Goal: Task Accomplishment & Management: Manage account settings

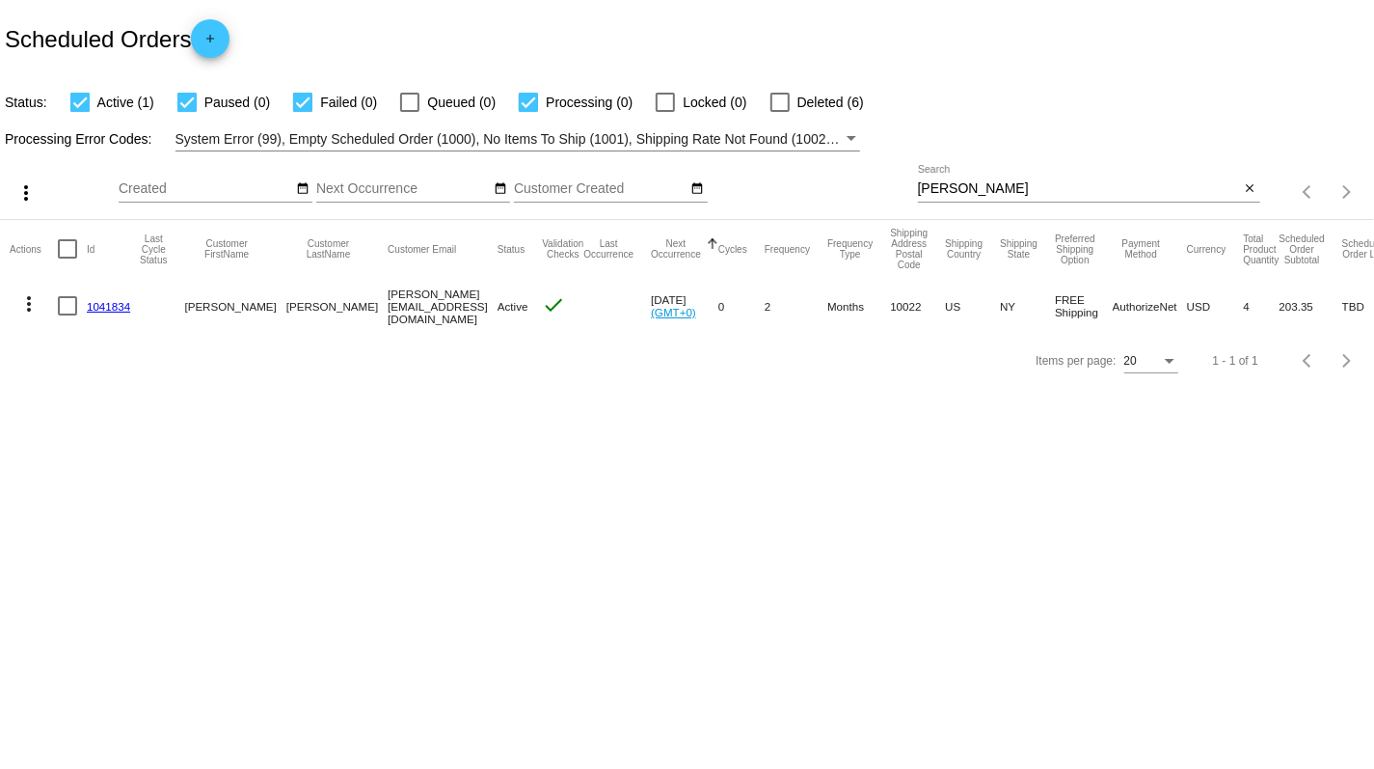
click at [97, 309] on link "1041834" at bounding box center [108, 306] width 43 height 13
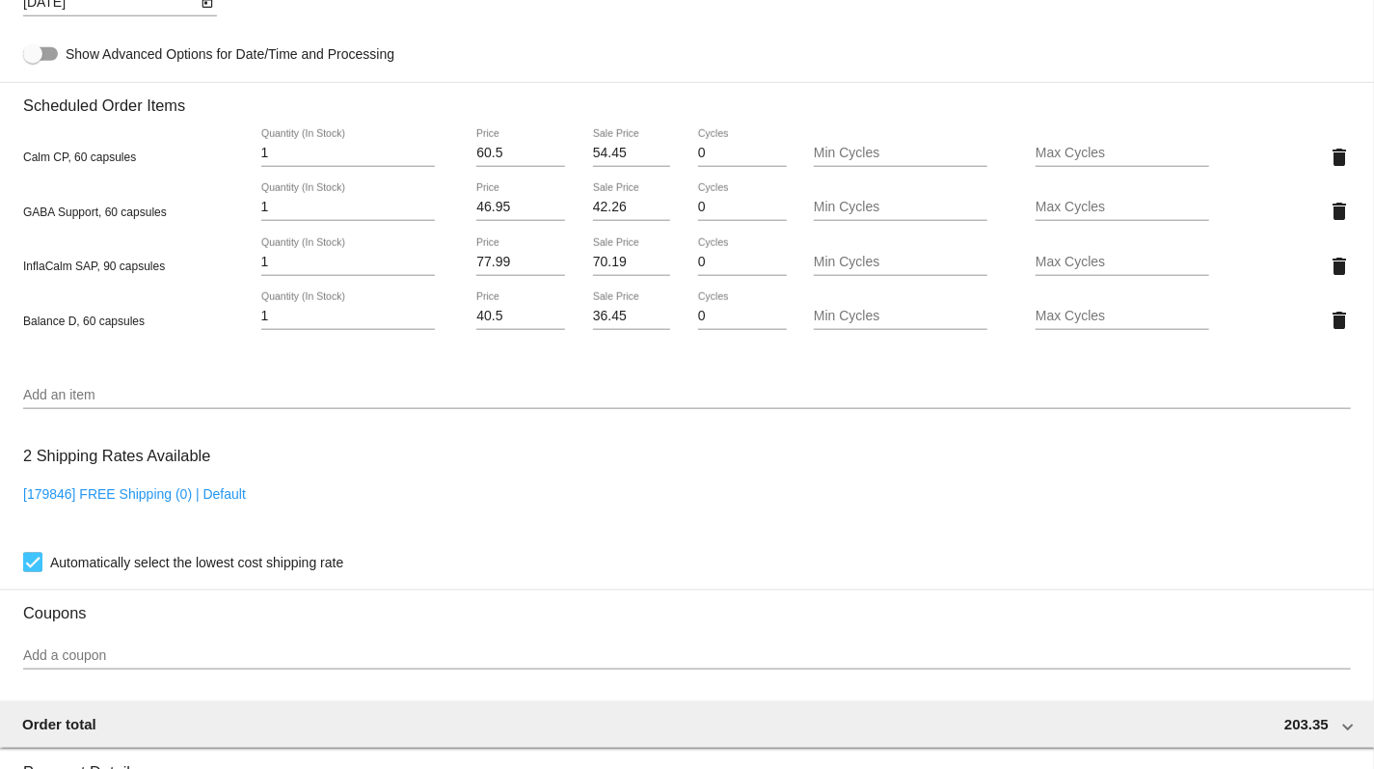
click at [75, 403] on input "Add an item" at bounding box center [687, 395] width 1328 height 15
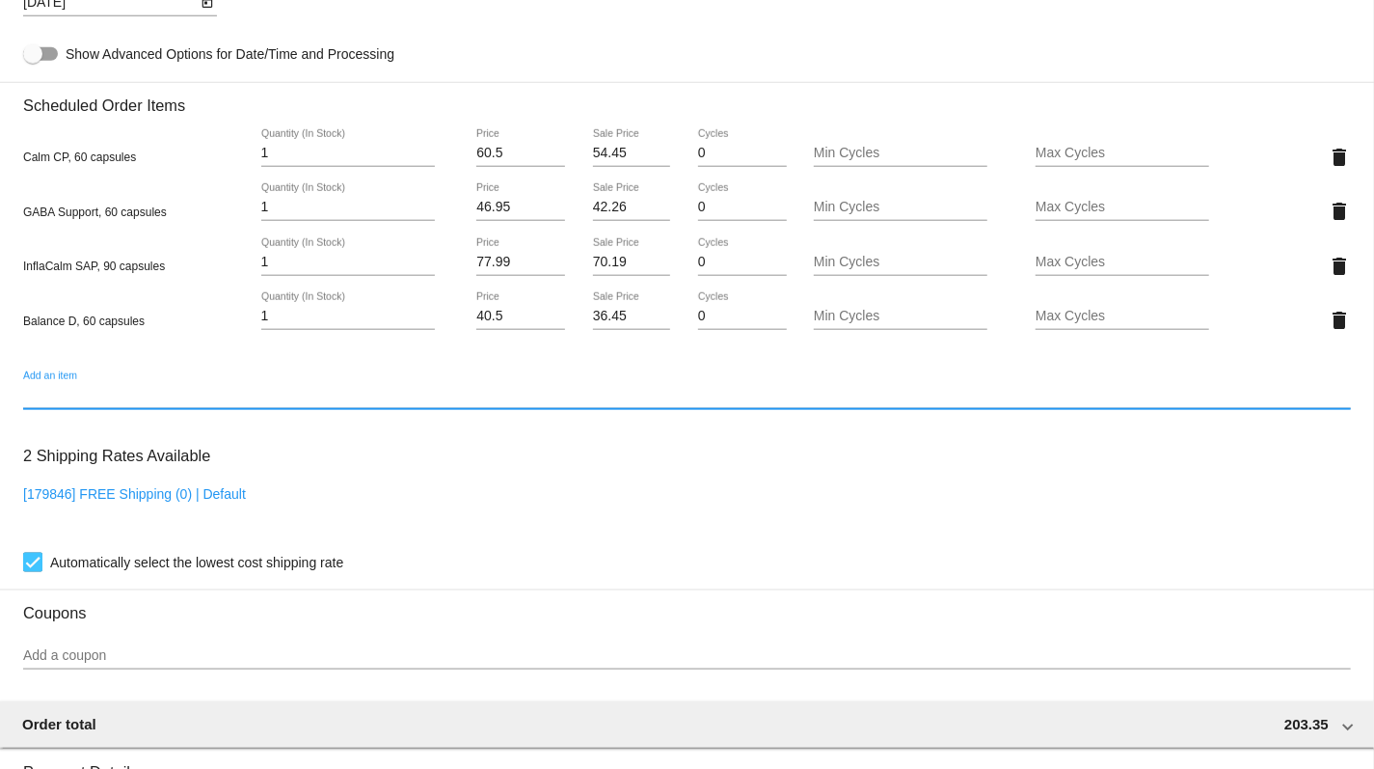
scroll to position [1094, 0]
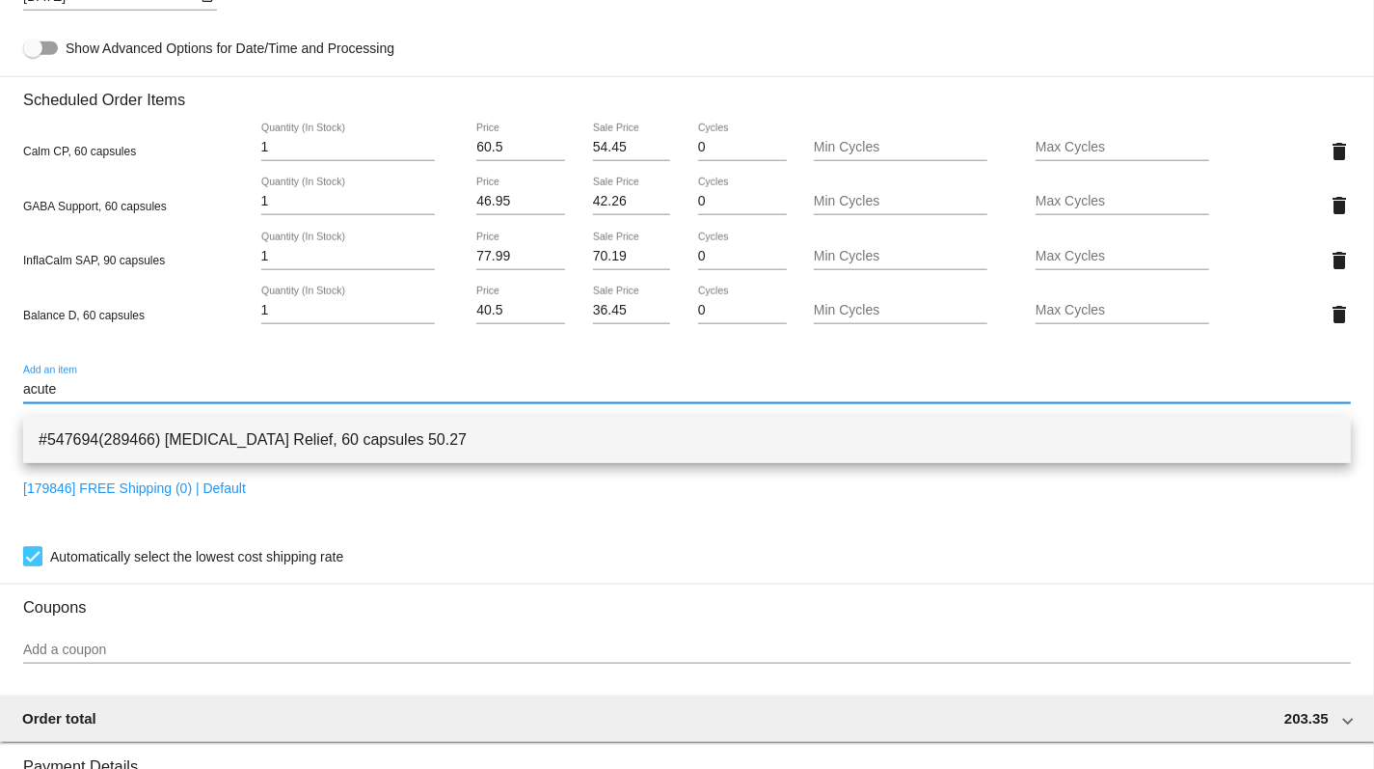
type input "acute"
click at [125, 448] on span "#547694(289466) [MEDICAL_DATA] Relief, 60 capsules 50.27" at bounding box center [687, 440] width 1297 height 46
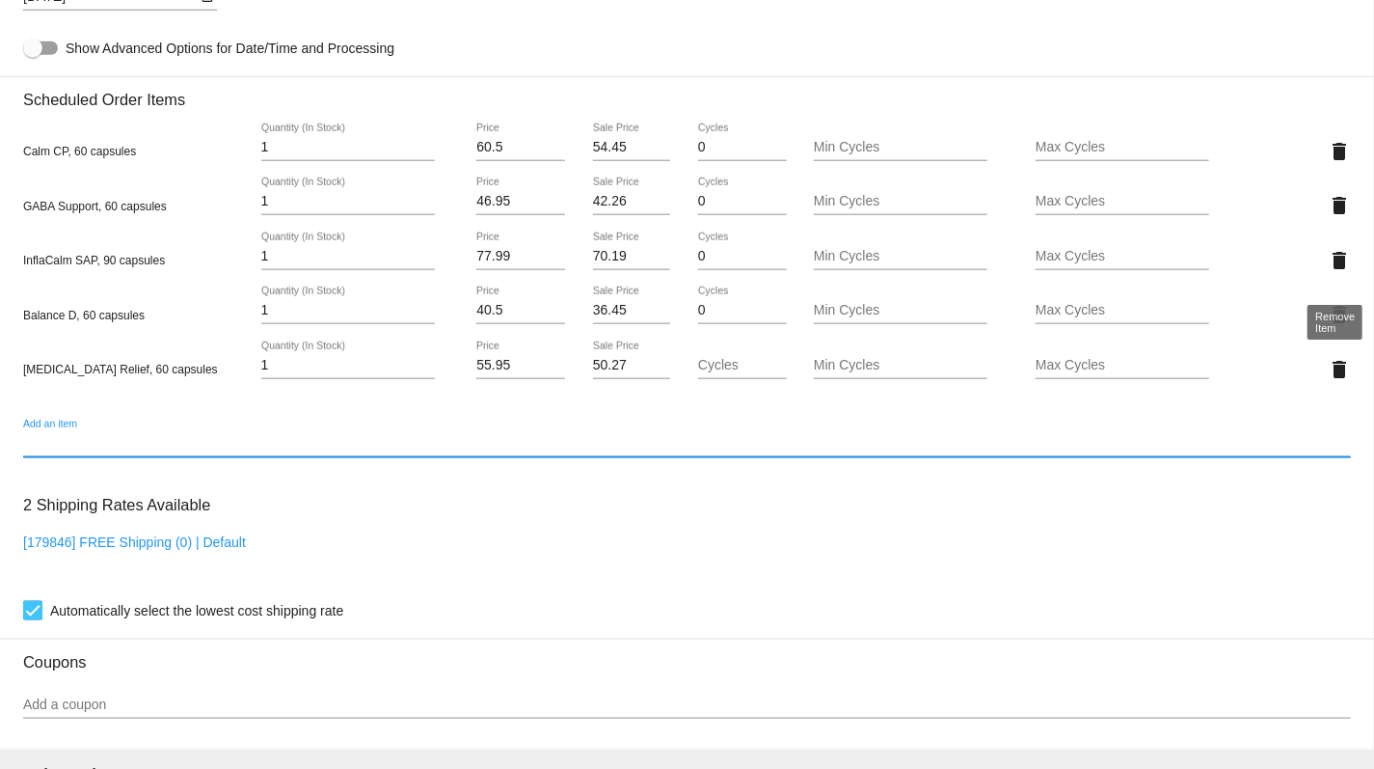
click at [1336, 271] on mat-icon "delete" at bounding box center [1339, 260] width 23 height 23
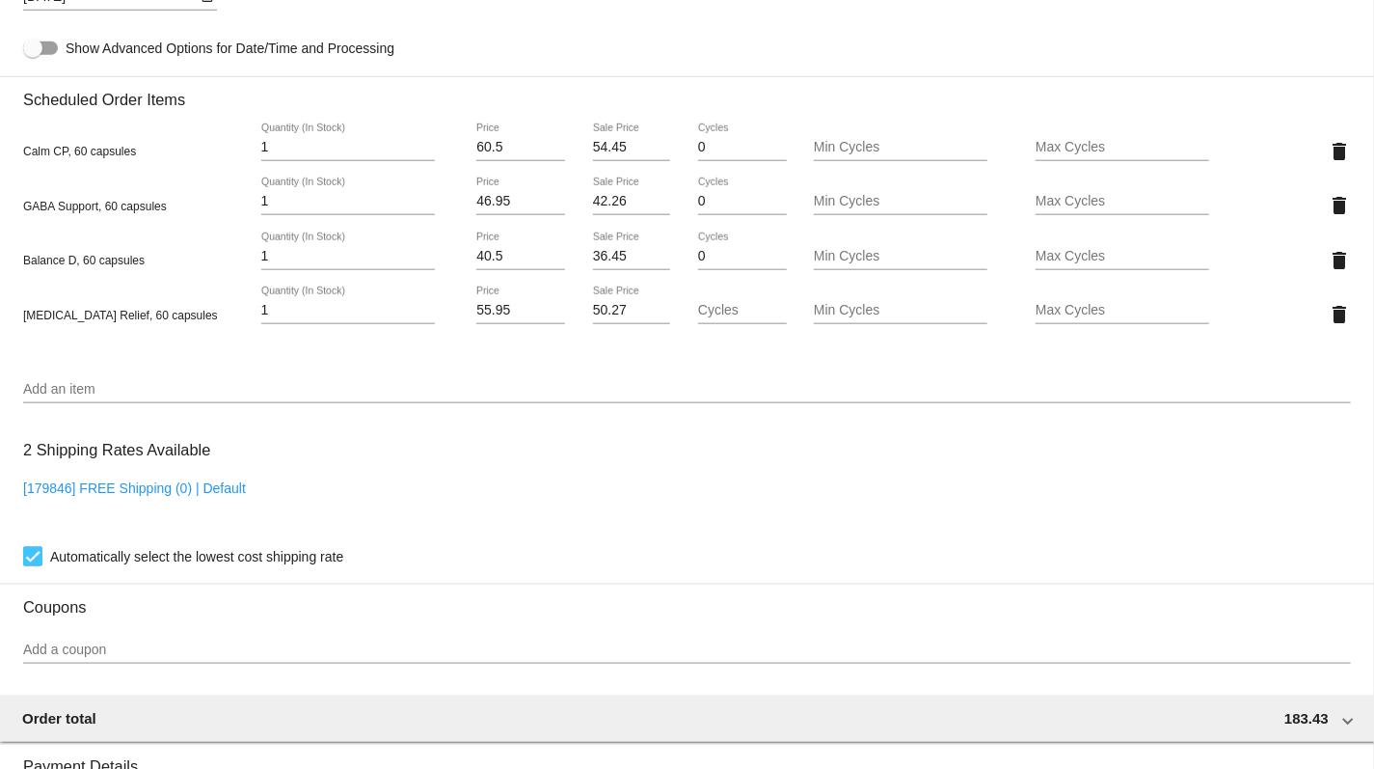
scroll to position [1575, 0]
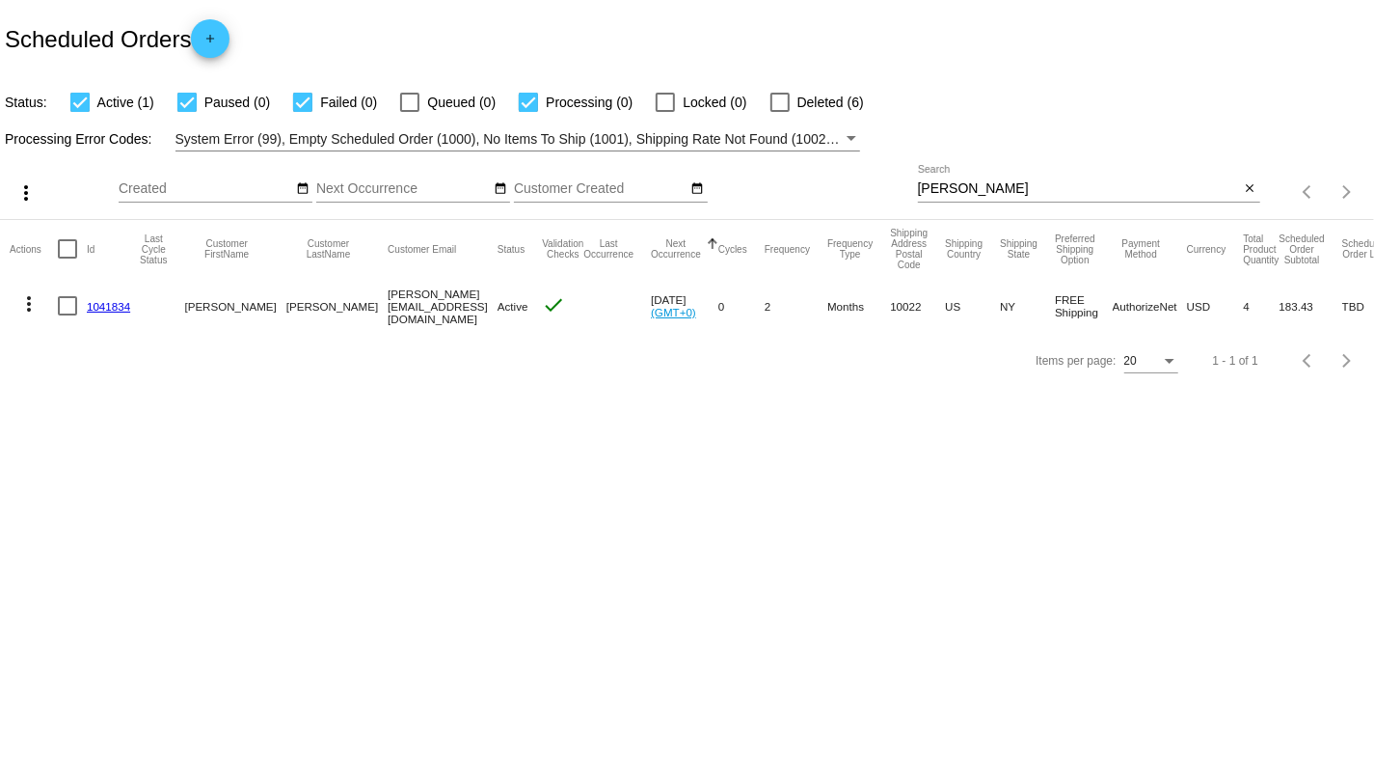
click at [104, 309] on link "1041834" at bounding box center [108, 306] width 43 height 13
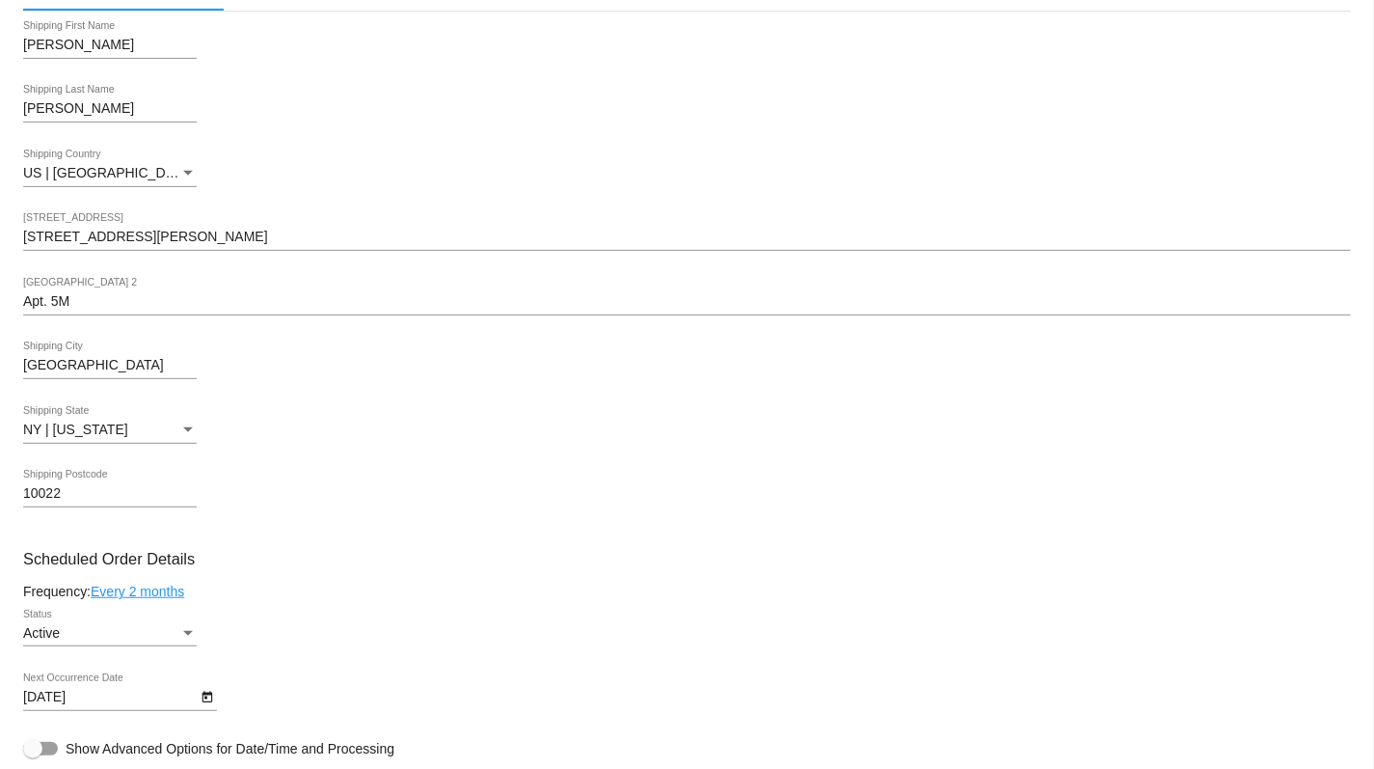
scroll to position [1032, 0]
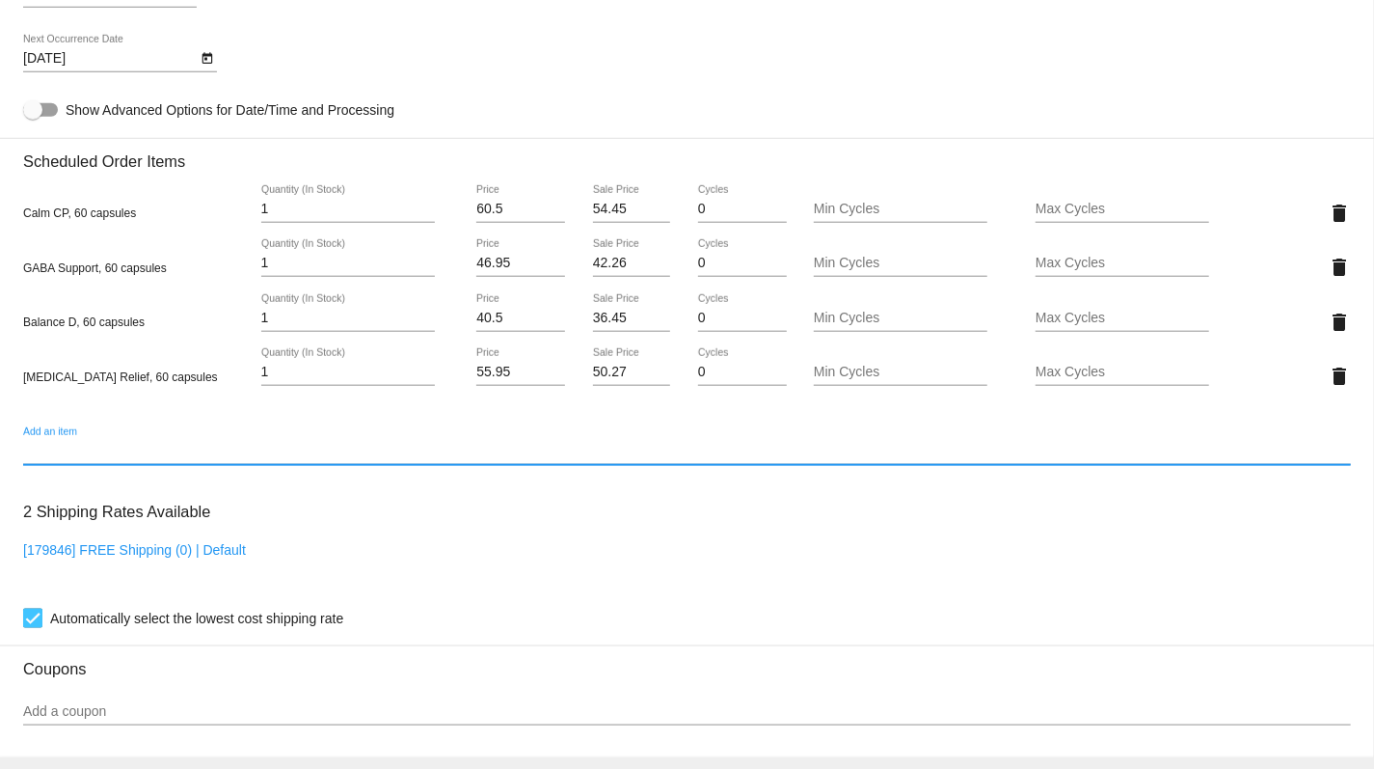
click at [105, 459] on input "Add an item" at bounding box center [687, 451] width 1328 height 15
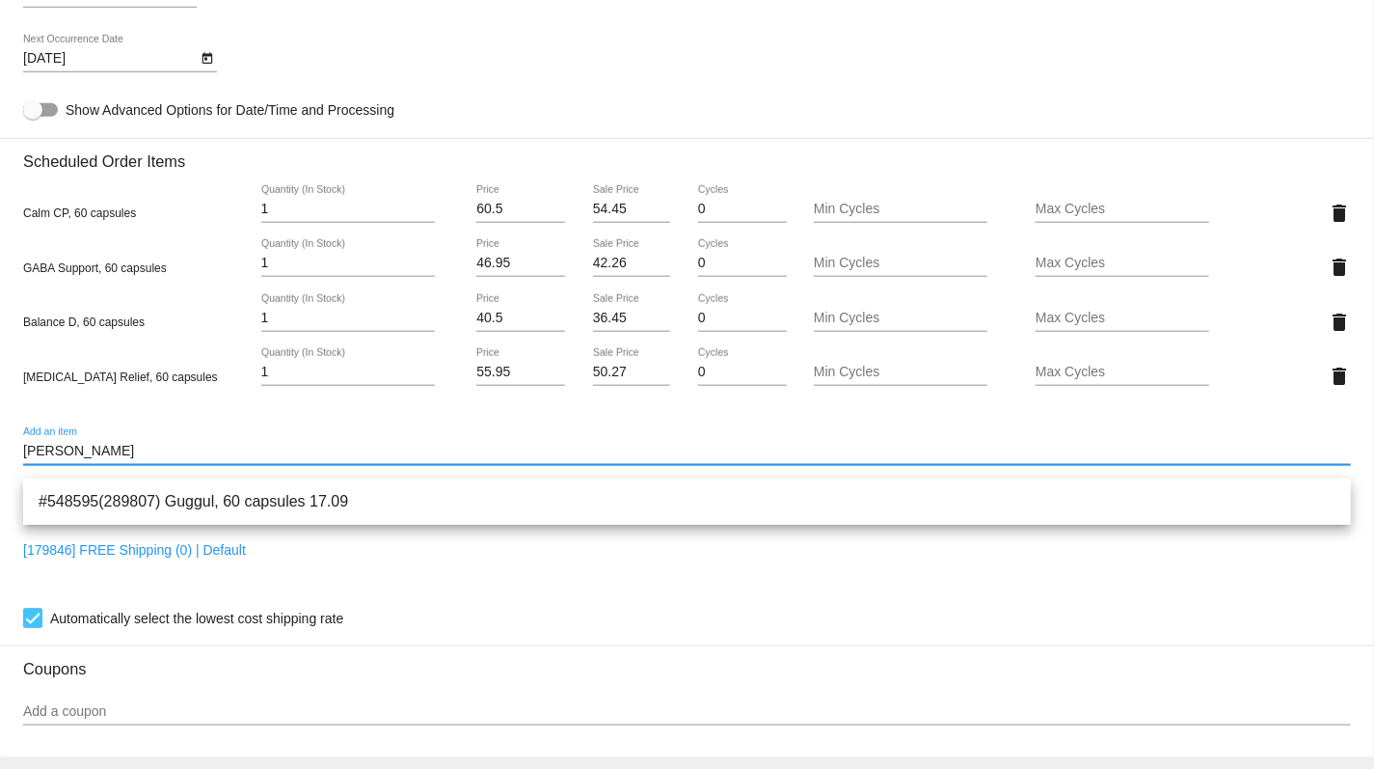
type input "[PERSON_NAME]"
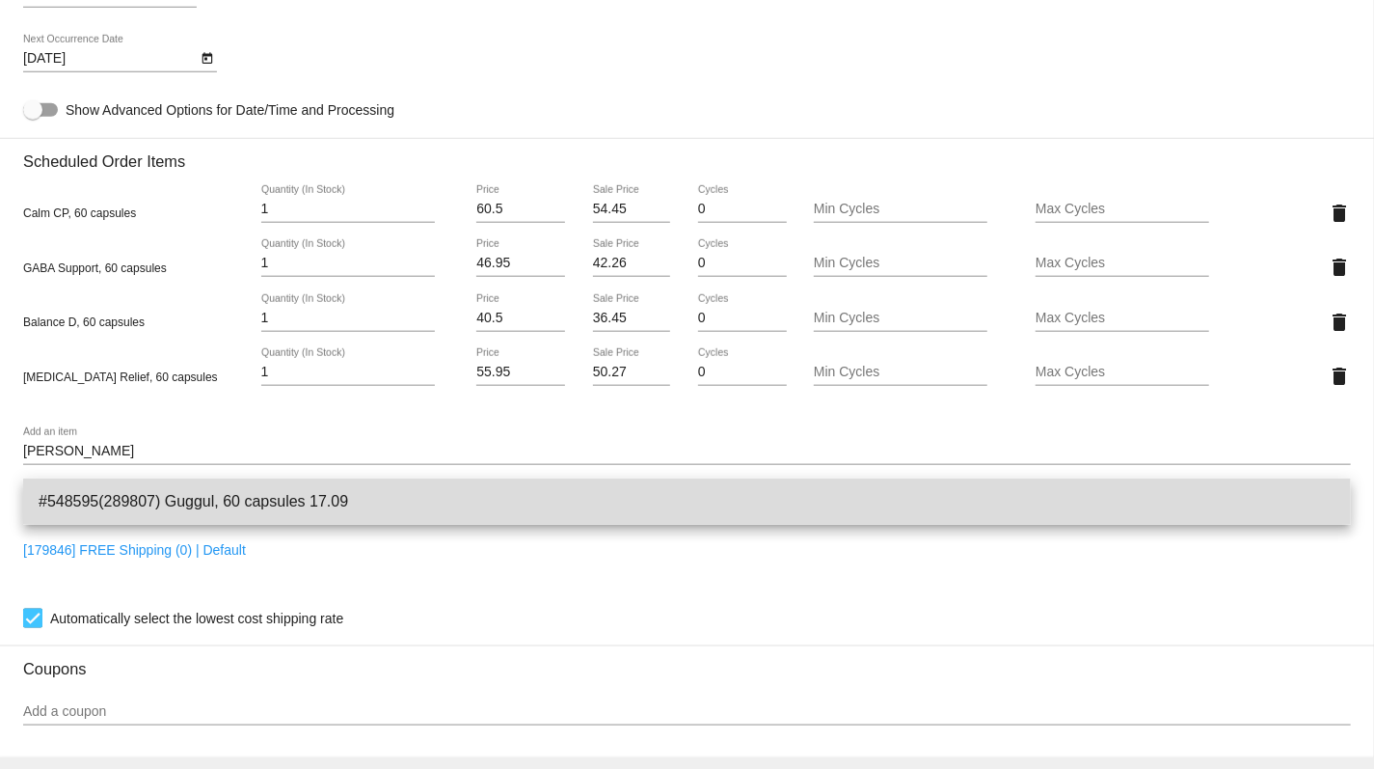
drag, startPoint x: 105, startPoint y: 472, endPoint x: 260, endPoint y: 507, distance: 159.3
click at [260, 507] on span "#548595(289807) Guggul, 60 capsules 17.09" at bounding box center [687, 501] width 1297 height 46
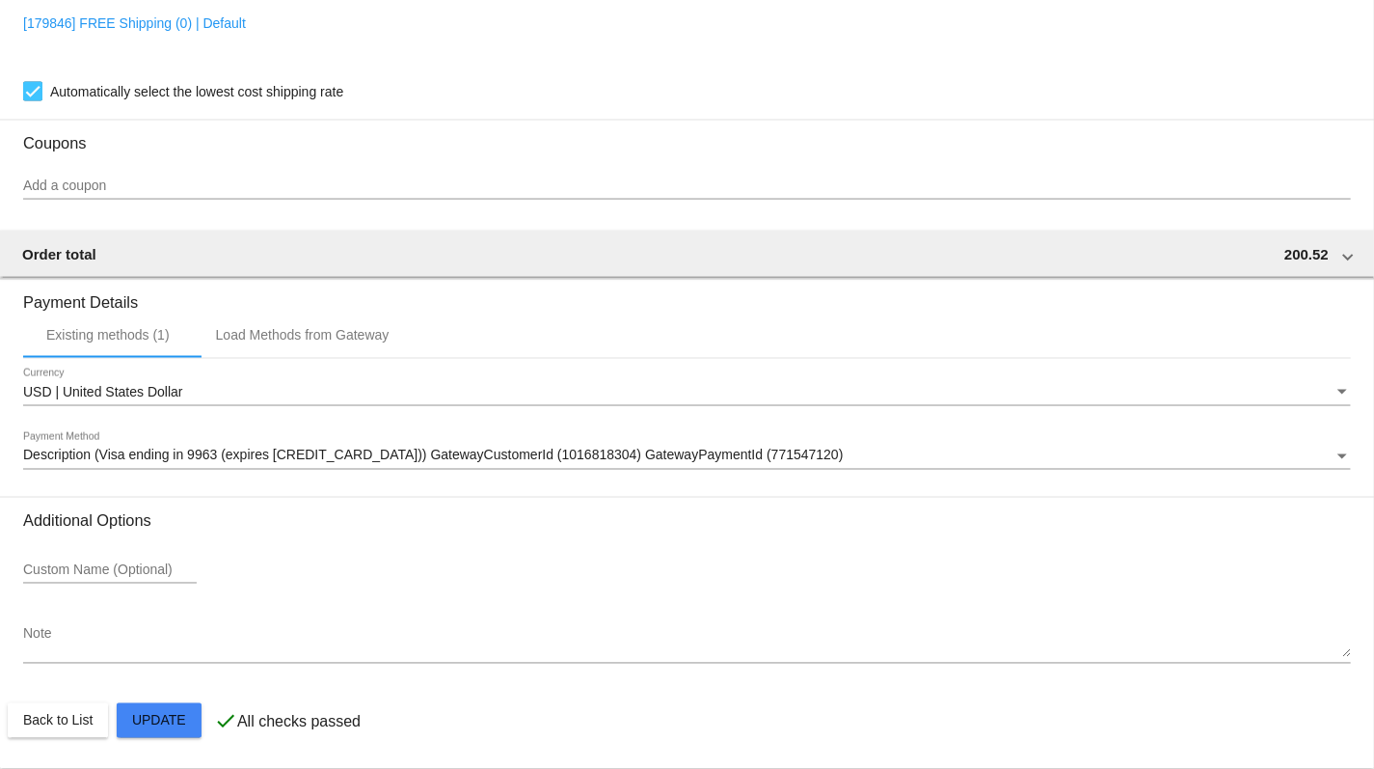
scroll to position [1630, 0]
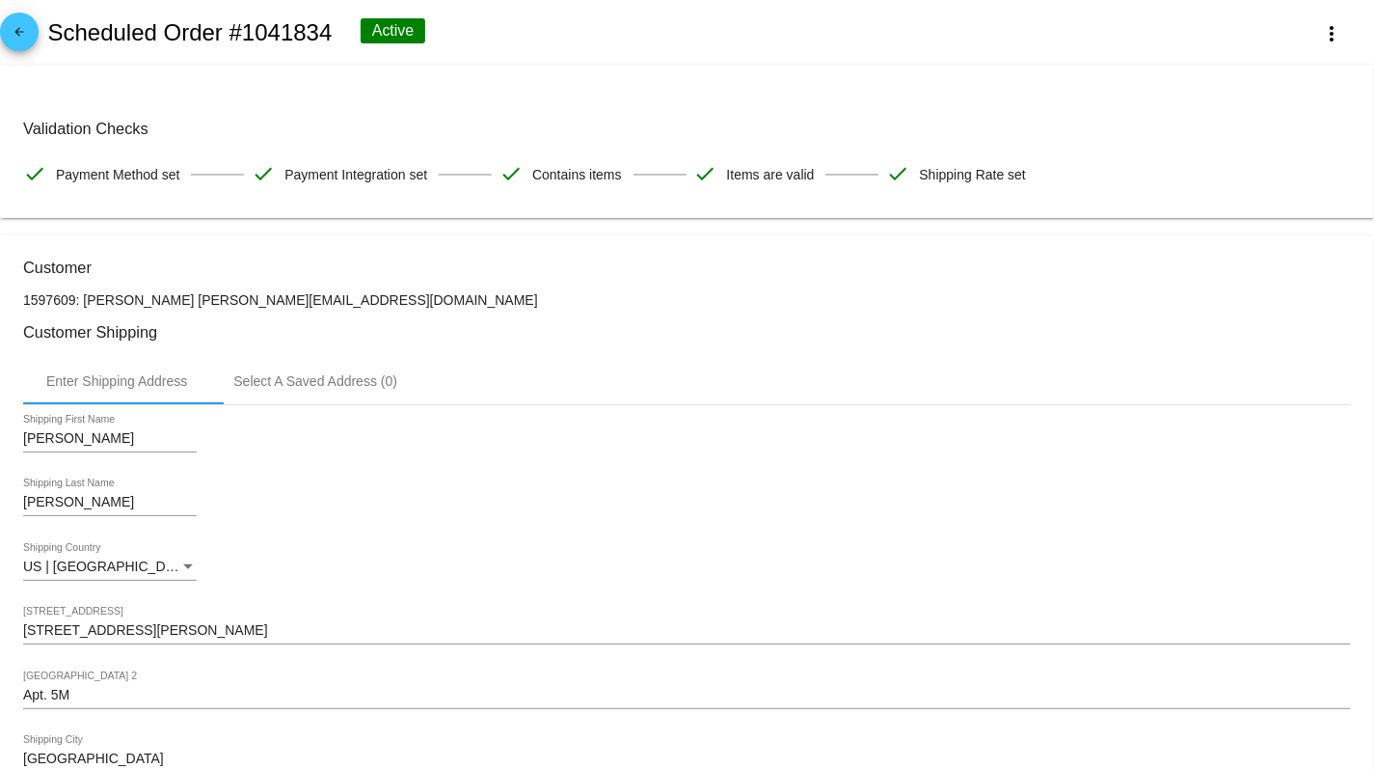
scroll to position [0, 0]
